Goal: Task Accomplishment & Management: Use online tool/utility

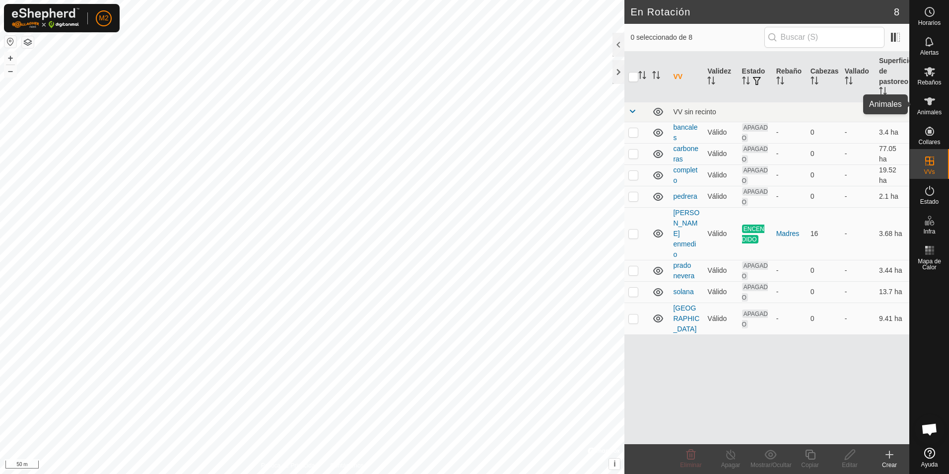
click at [932, 105] on icon at bounding box center [930, 101] width 12 height 12
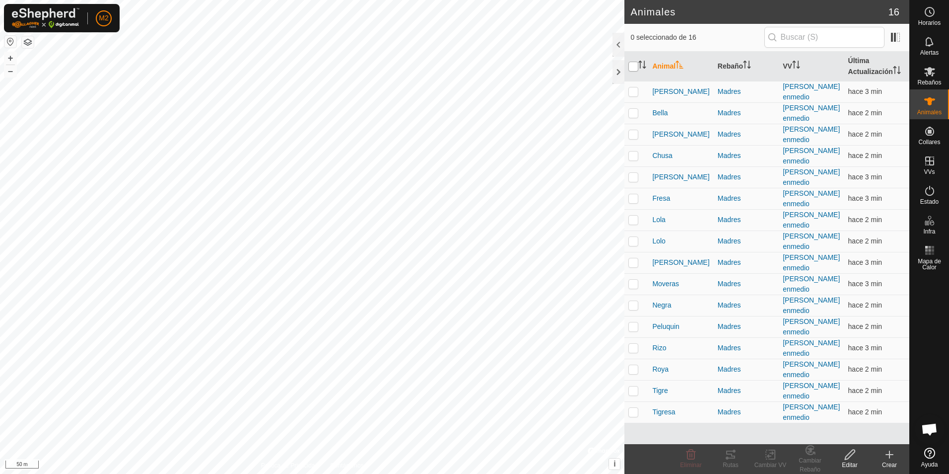
click at [633, 68] on input "checkbox" at bounding box center [634, 67] width 10 height 10
checkbox input "true"
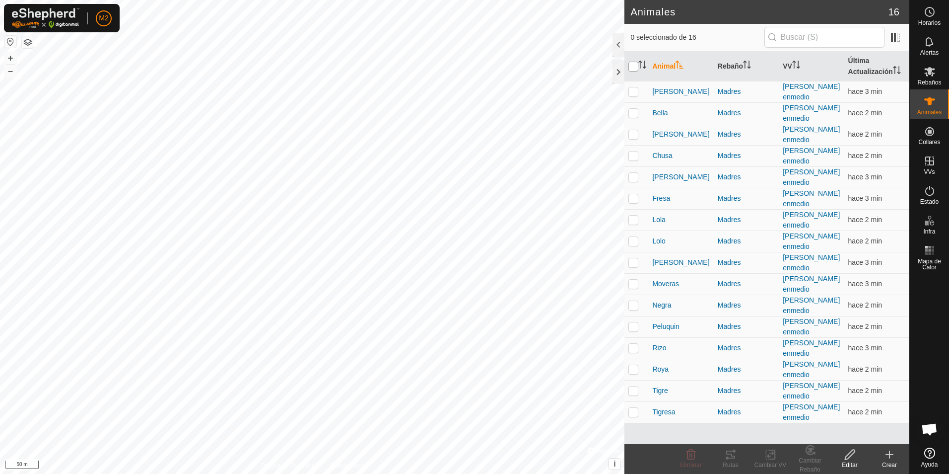
checkbox input "true"
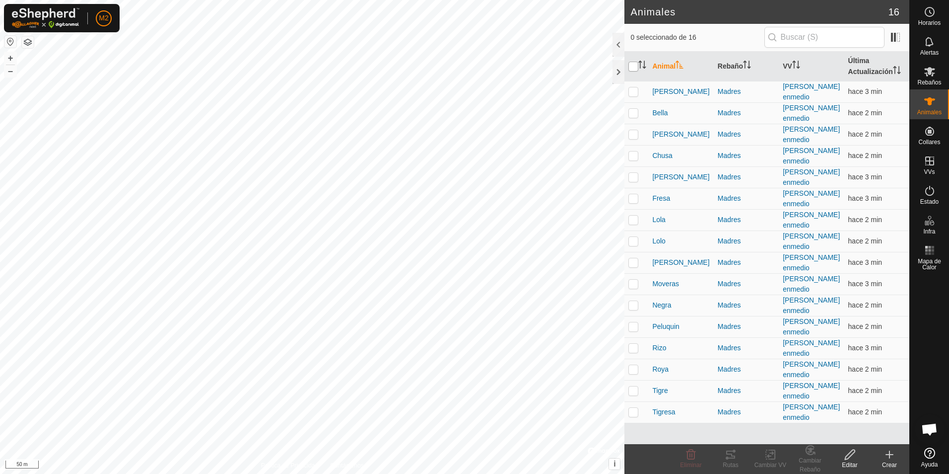
checkbox input "true"
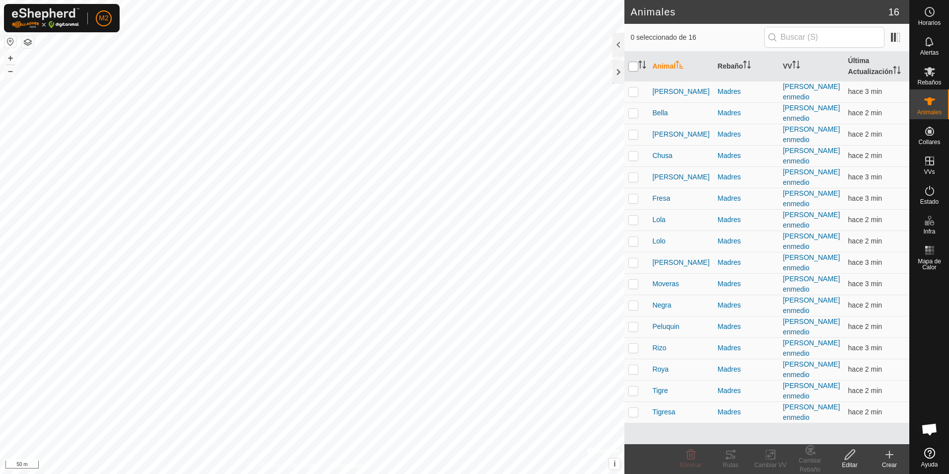
checkbox input "true"
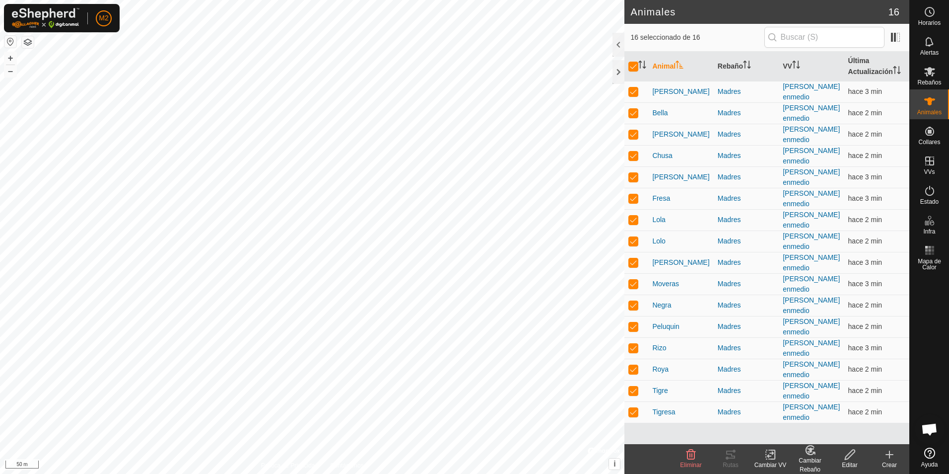
click at [767, 455] on icon at bounding box center [771, 454] width 12 height 12
click at [781, 409] on link "Elegir VV..." at bounding box center [800, 412] width 98 height 20
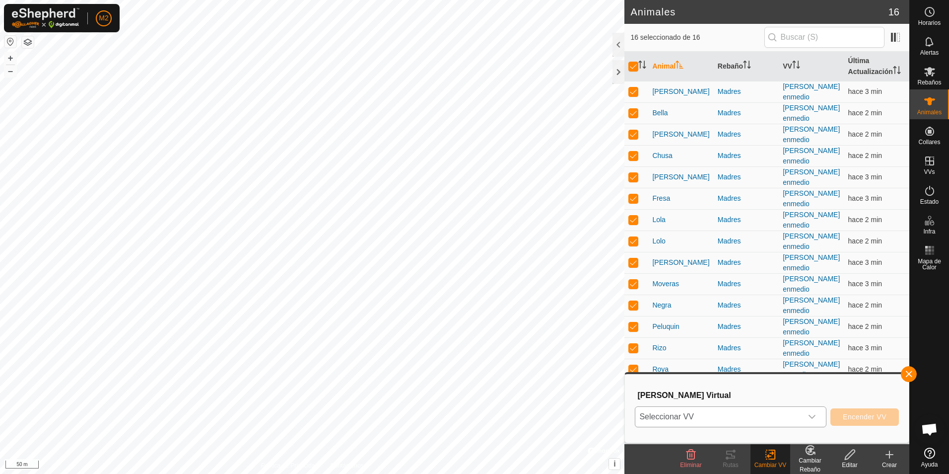
click at [813, 420] on icon "dropdown trigger" at bounding box center [812, 417] width 8 height 8
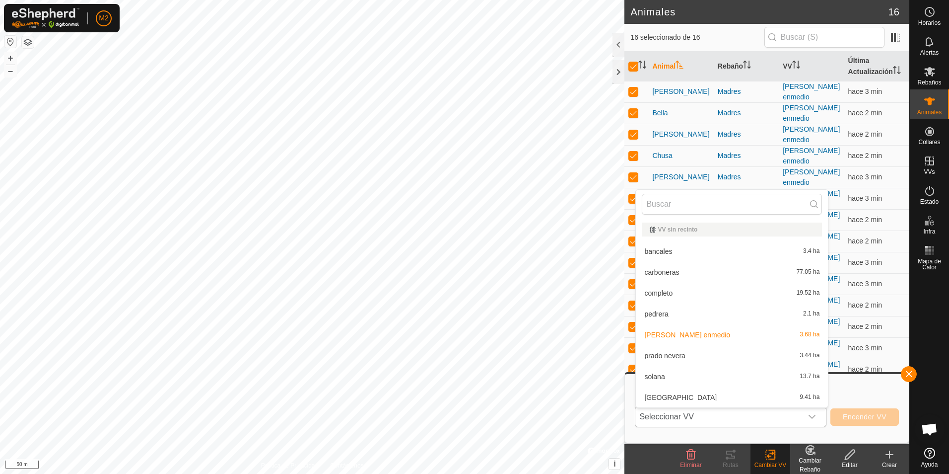
click at [667, 271] on li "carboneras 77.05 ha" at bounding box center [732, 272] width 192 height 20
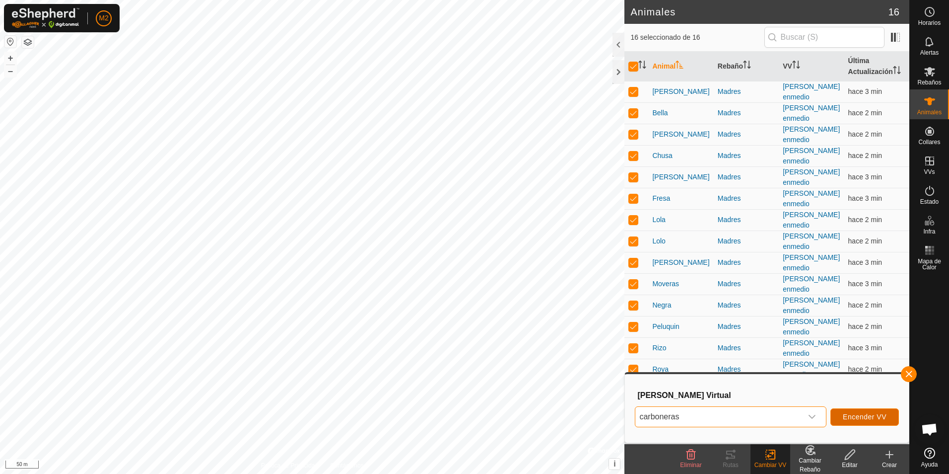
click at [865, 418] on span "Encender VV" at bounding box center [865, 417] width 44 height 8
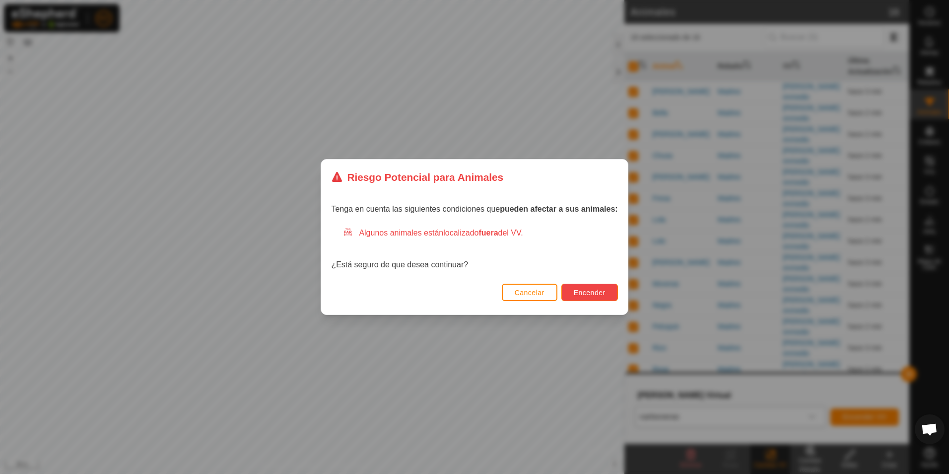
click at [590, 292] on span "Encender" at bounding box center [590, 293] width 32 height 8
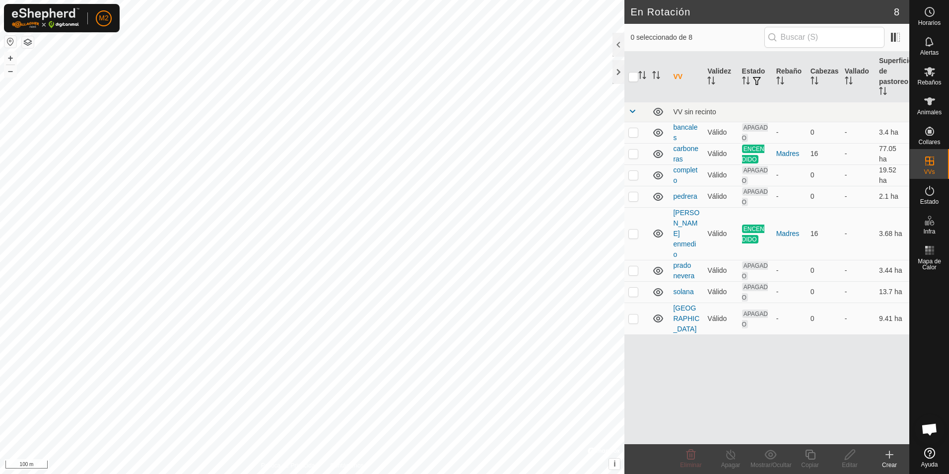
checkbox input "true"
click at [932, 108] on es-animals-svg-icon at bounding box center [930, 101] width 18 height 16
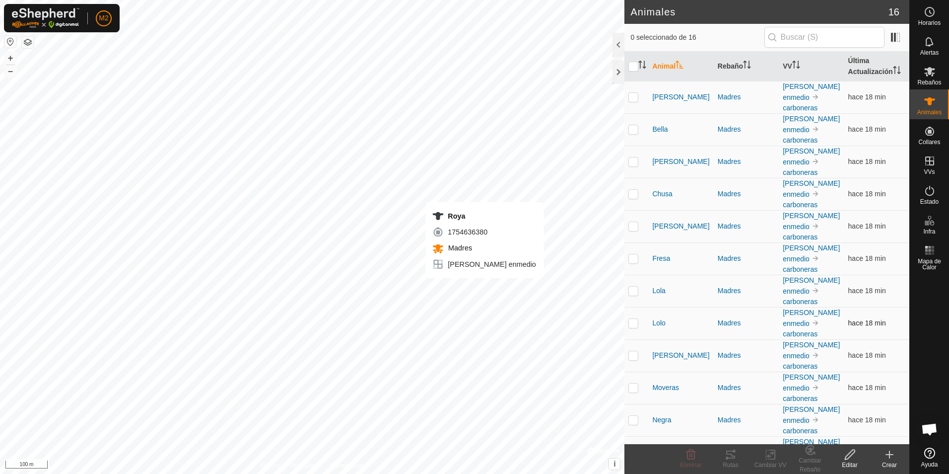
checkbox input "true"
checkbox input "false"
click at [729, 452] on icon at bounding box center [731, 454] width 12 height 12
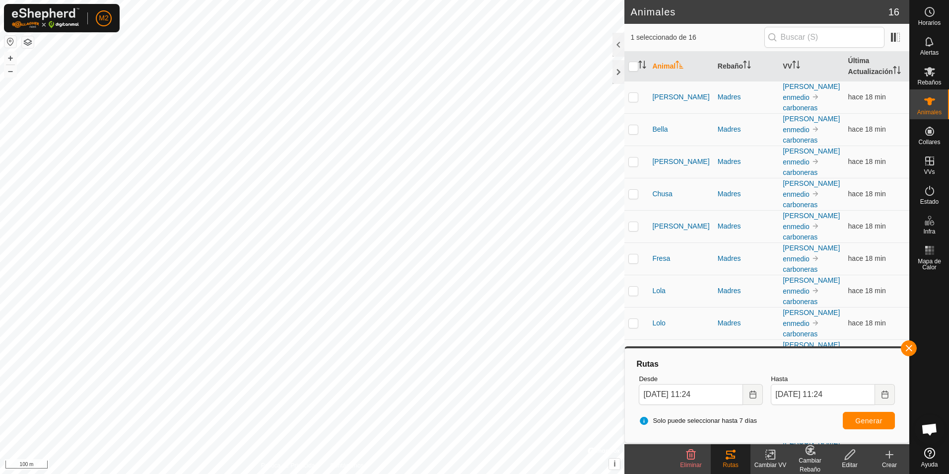
drag, startPoint x: 906, startPoint y: 350, endPoint x: 887, endPoint y: 340, distance: 21.6
click at [906, 349] on button "button" at bounding box center [909, 348] width 16 height 16
